Goal: Task Accomplishment & Management: Use online tool/utility

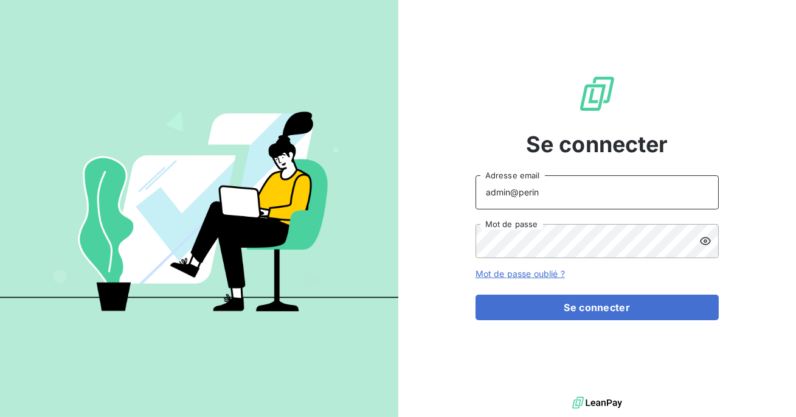
click at [585, 196] on input "admin@perin" at bounding box center [597, 192] width 243 height 34
type input "admin@eskimozsl"
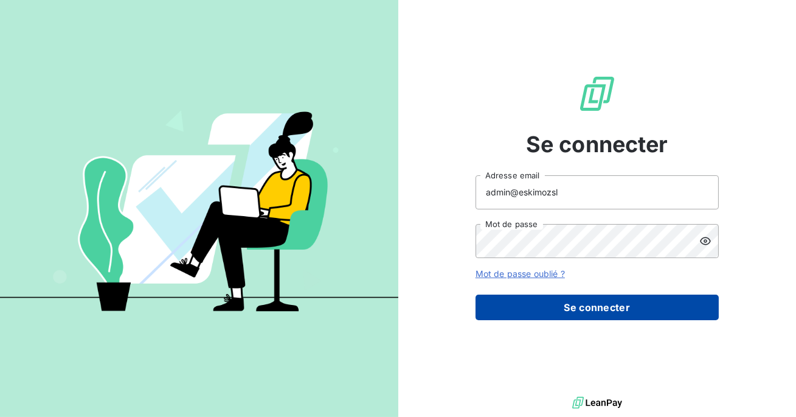
click at [593, 314] on button "Se connecter" at bounding box center [597, 307] width 243 height 26
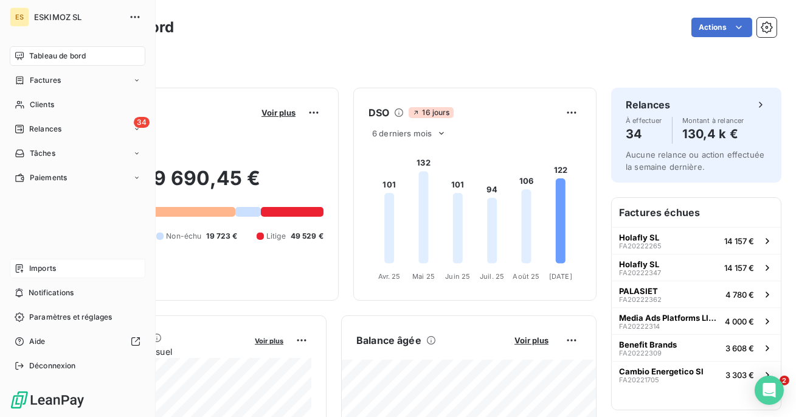
click at [30, 260] on div "Imports" at bounding box center [78, 268] width 136 height 19
